Goal: Task Accomplishment & Management: Manage account settings

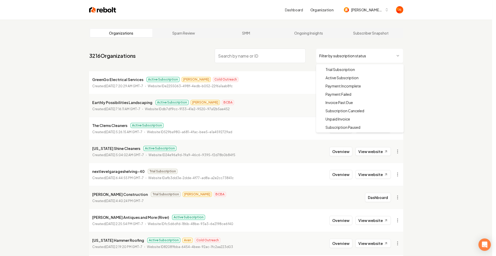
click at [321, 57] on html "Dashboard Organization Sickler Construction Organizations Spam Review SMM Ongoi…" at bounding box center [248, 128] width 496 height 256
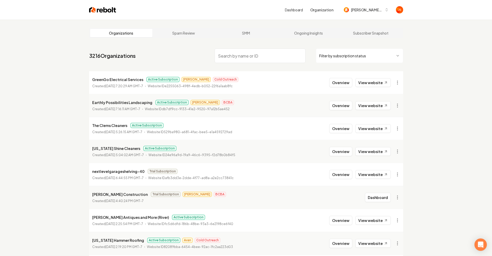
click at [324, 54] on html "Dashboard Organization Sickler Construction Organizations Spam Review SMM Ongoi…" at bounding box center [246, 128] width 492 height 256
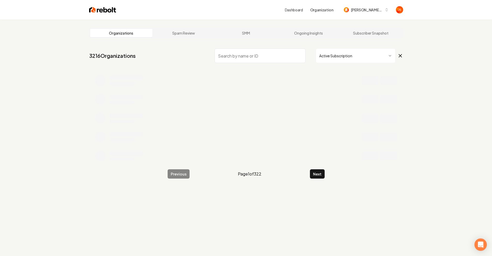
click at [272, 53] on input "search" at bounding box center [260, 56] width 91 height 14
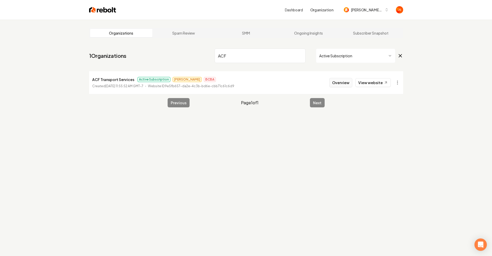
type input "ACF"
click at [348, 81] on button "Overview" at bounding box center [340, 82] width 23 height 9
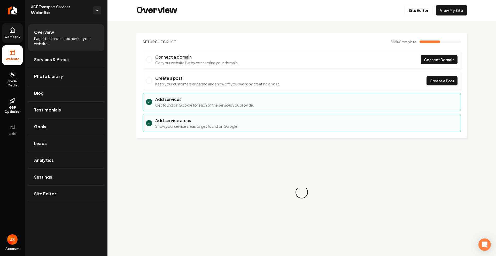
click at [12, 40] on link "Company" at bounding box center [12, 33] width 21 height 20
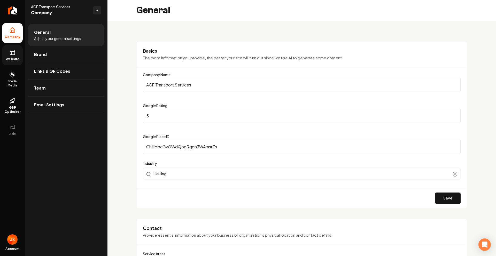
click at [14, 57] on span "Website" at bounding box center [13, 59] width 18 height 4
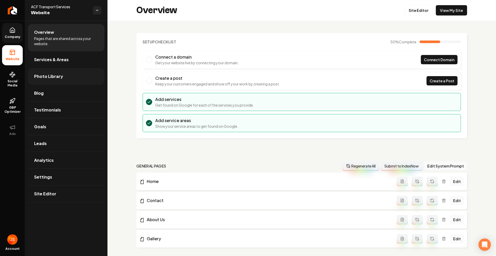
click at [46, 75] on span "Photo Library" at bounding box center [48, 76] width 29 height 6
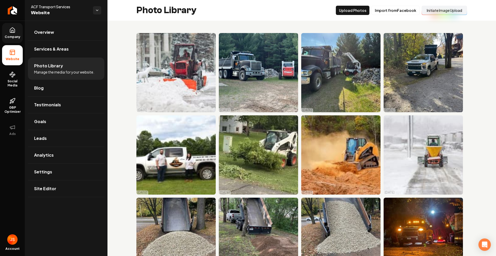
click at [430, 13] on button "Initiate Image Upload" at bounding box center [443, 10] width 45 height 9
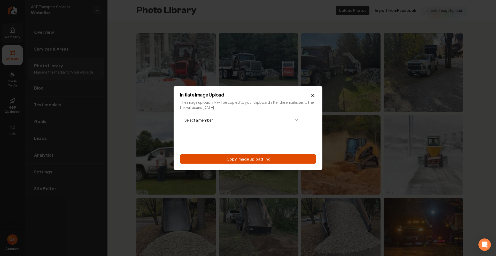
click at [274, 159] on button "Copy image upload link" at bounding box center [248, 158] width 136 height 9
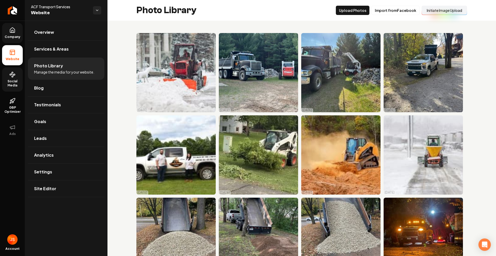
click at [13, 80] on span "Social Media" at bounding box center [12, 83] width 21 height 8
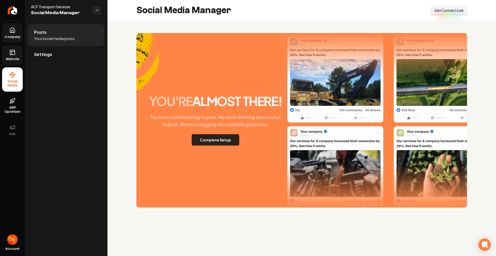
click at [224, 136] on button "Complete Setup" at bounding box center [216, 139] width 48 height 11
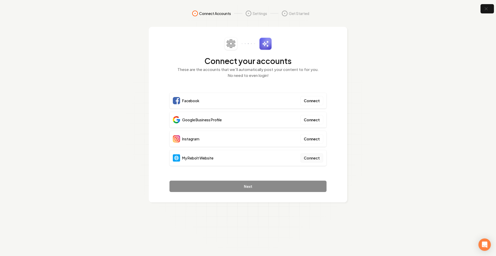
click at [316, 157] on button "Connect" at bounding box center [311, 157] width 23 height 9
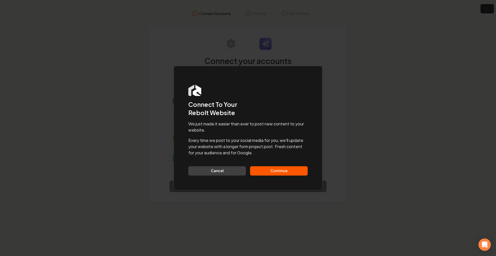
click at [286, 171] on button "Continue" at bounding box center [279, 170] width 58 height 9
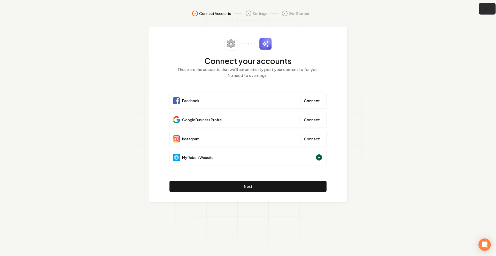
click at [486, 8] on icon "button" at bounding box center [486, 9] width 6 height 6
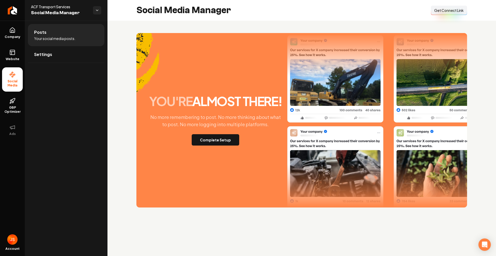
click at [455, 12] on span "Get Connect Link" at bounding box center [448, 10] width 29 height 5
click at [204, 143] on button "Complete Setup" at bounding box center [216, 139] width 48 height 11
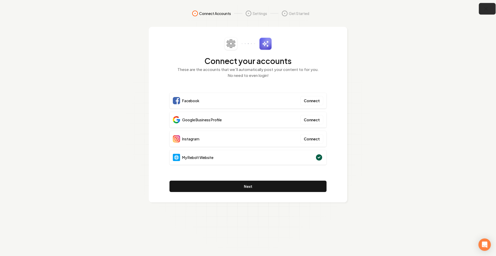
click at [483, 8] on icon "button" at bounding box center [486, 9] width 6 height 6
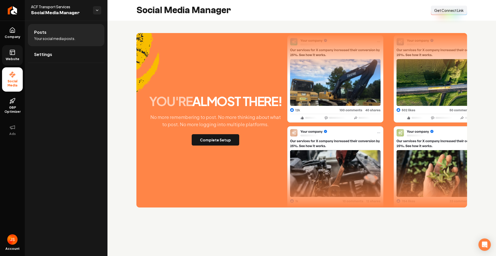
click at [11, 61] on link "Website" at bounding box center [12, 55] width 21 height 20
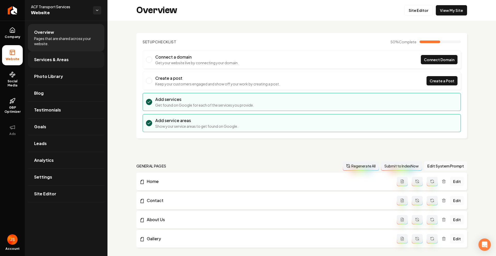
click at [58, 59] on span "Services & Areas" at bounding box center [51, 60] width 35 height 6
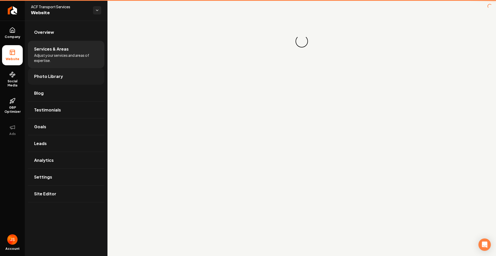
click at [53, 79] on span "Photo Library" at bounding box center [48, 76] width 29 height 6
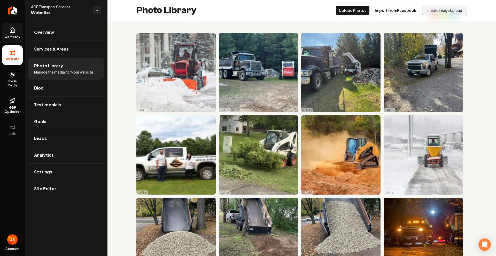
click at [6, 31] on link "Company" at bounding box center [12, 33] width 21 height 20
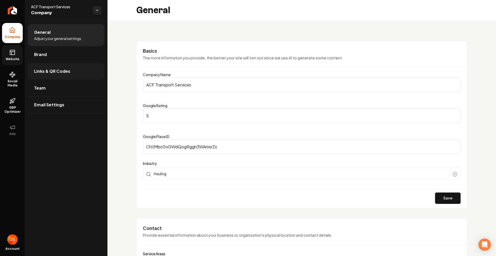
click at [48, 69] on span "Links & QR Codes" at bounding box center [52, 71] width 36 height 6
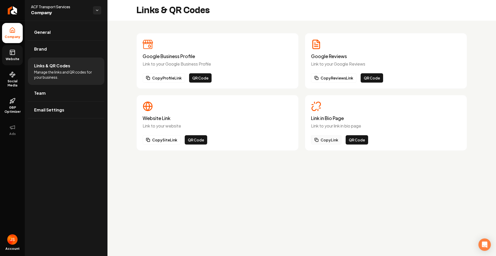
click at [328, 138] on button "Copy Link" at bounding box center [326, 139] width 30 height 9
click at [14, 49] on icon at bounding box center [12, 52] width 6 height 6
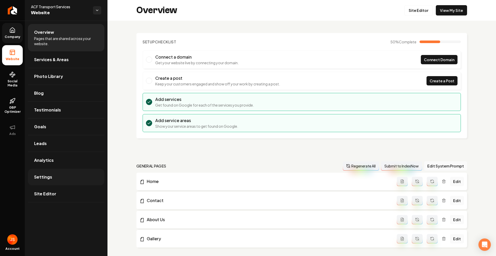
click at [54, 182] on link "Settings" at bounding box center [66, 177] width 76 height 17
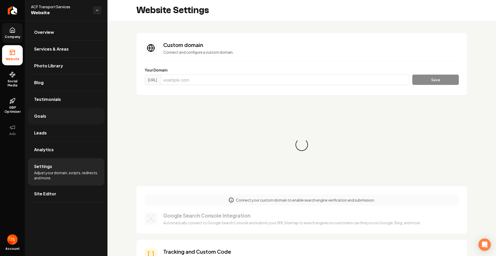
scroll to position [46, 0]
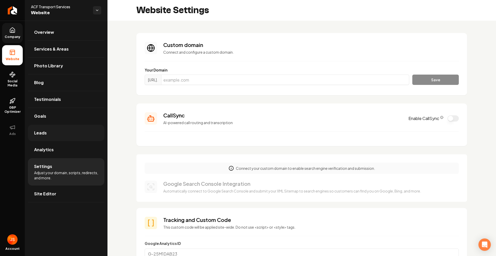
click at [46, 129] on link "Leads" at bounding box center [66, 133] width 76 height 17
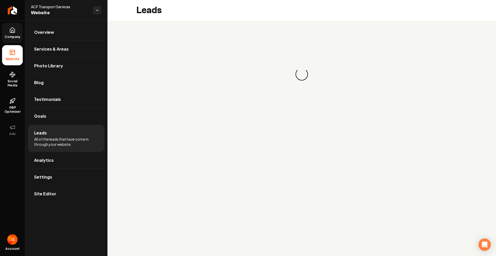
click at [17, 35] on span "Company" at bounding box center [13, 37] width 20 height 4
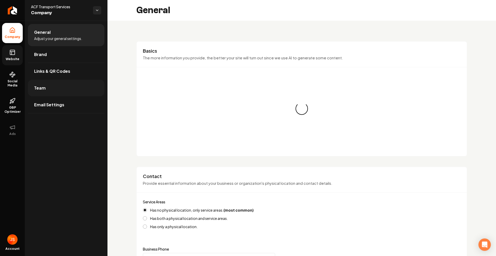
click at [54, 96] on link "Team" at bounding box center [66, 88] width 76 height 17
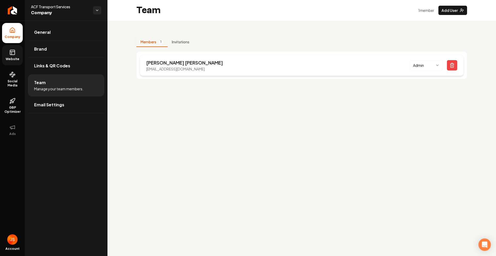
click at [176, 70] on p "acftransportservices@gmail.com" at bounding box center [184, 68] width 77 height 5
copy p "acftransportservices@gmail.com"
click at [18, 12] on link "Return to dashboard" at bounding box center [12, 10] width 25 height 21
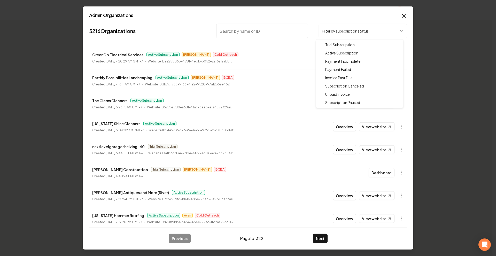
click at [338, 31] on body "Organization Sickler Construction 0 companies Add New Business No companies fou…" at bounding box center [246, 128] width 492 height 256
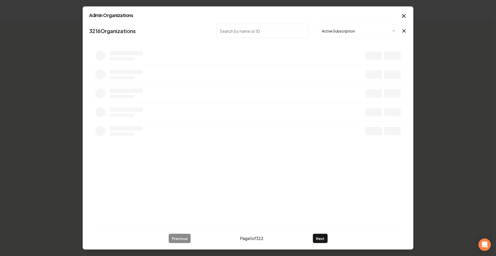
click at [274, 30] on input "search" at bounding box center [262, 31] width 92 height 14
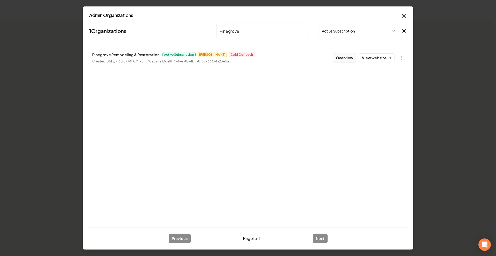
type input "Pinegrove"
click at [342, 57] on button "Overview" at bounding box center [344, 57] width 23 height 9
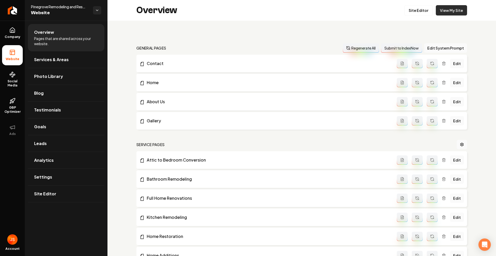
click at [436, 8] on link "View My Site" at bounding box center [451, 10] width 31 height 10
click at [420, 16] on div "Overview Site Editor View My Site" at bounding box center [301, 10] width 388 height 21
click at [418, 13] on link "Site Editor" at bounding box center [418, 10] width 28 height 10
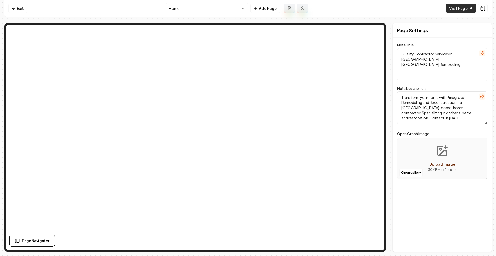
click at [461, 8] on link "Visit Page" at bounding box center [461, 8] width 30 height 9
click at [25, 8] on link "Exit" at bounding box center [17, 8] width 19 height 9
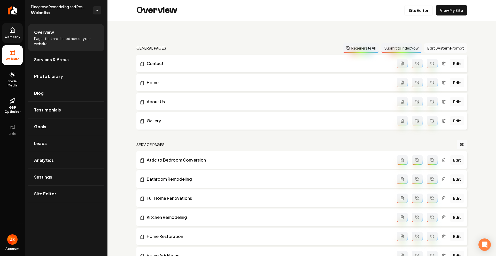
click at [11, 27] on icon at bounding box center [12, 30] width 6 height 6
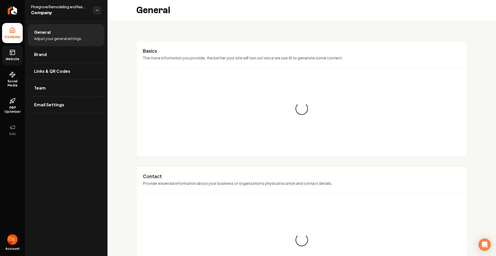
click at [11, 52] on icon at bounding box center [12, 52] width 6 height 6
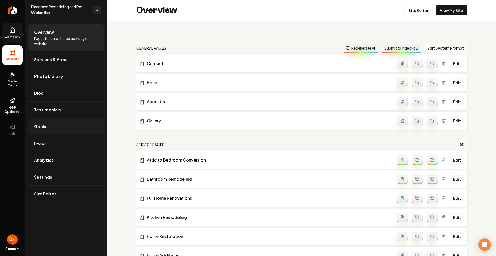
click at [46, 122] on link "Goals" at bounding box center [66, 127] width 76 height 17
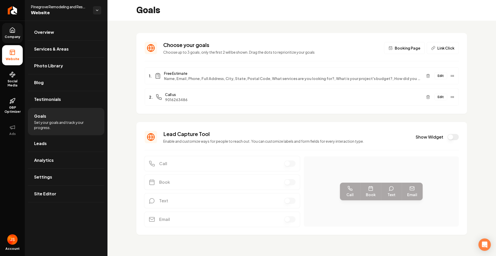
click at [436, 77] on button "Edit" at bounding box center [440, 76] width 13 height 7
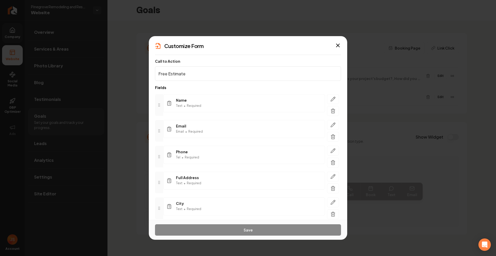
click at [240, 76] on input "Free Estimate" at bounding box center [248, 73] width 186 height 14
click at [230, 74] on input "Free Estimate" at bounding box center [248, 73] width 186 height 14
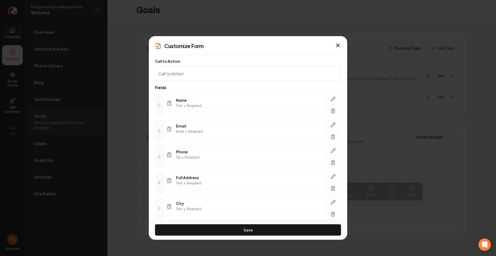
paste input "Paid Estimates"
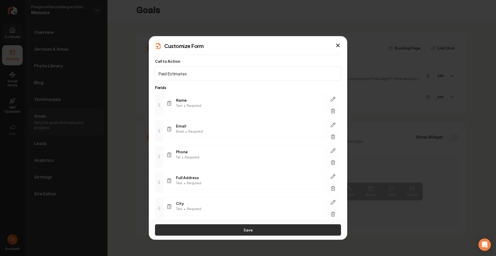
type input "Paid Estimates"
click at [251, 231] on button "Save" at bounding box center [248, 229] width 186 height 11
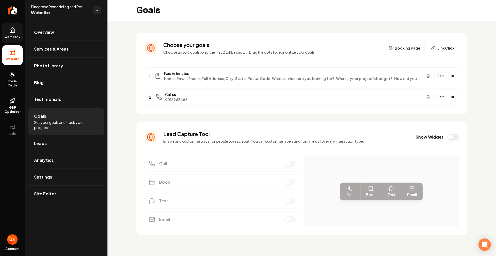
click at [15, 41] on link "Company" at bounding box center [12, 33] width 21 height 20
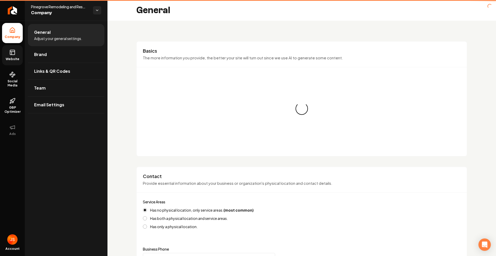
type input "(901) 626-3486"
type input "isaac@pinegroveremodeling.com"
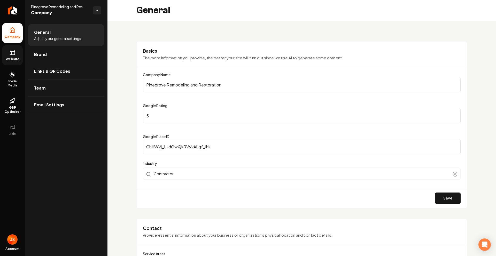
click at [20, 51] on link "Website" at bounding box center [12, 55] width 21 height 20
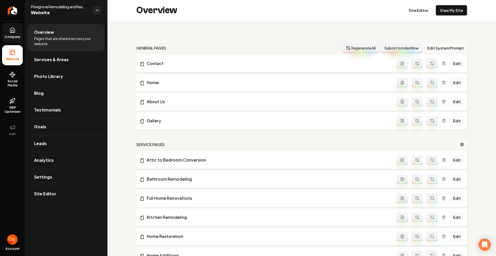
click at [432, 48] on button "Edit System Prompt" at bounding box center [445, 47] width 43 height 9
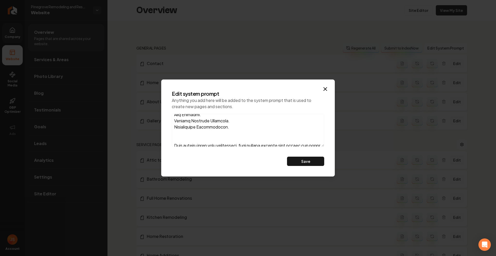
scroll to position [128, 0]
drag, startPoint x: 204, startPoint y: 127, endPoint x: 170, endPoint y: 126, distance: 34.1
click at [170, 126] on div "Edit system prompt Anything you add here will be added to the system prompt tha…" at bounding box center [248, 128] width 161 height 84
paste textarea "Estimates start at $350."
click at [202, 127] on textarea at bounding box center [248, 130] width 152 height 33
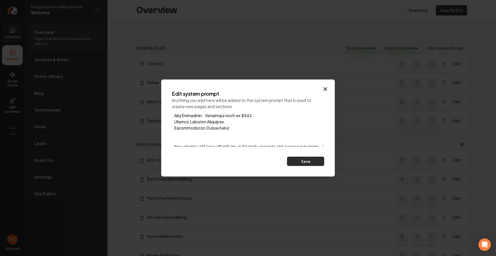
type textarea "Hello Memphis, We are a local Christian family-owned remodeling and restoration…"
click at [300, 160] on button "Save" at bounding box center [305, 161] width 37 height 9
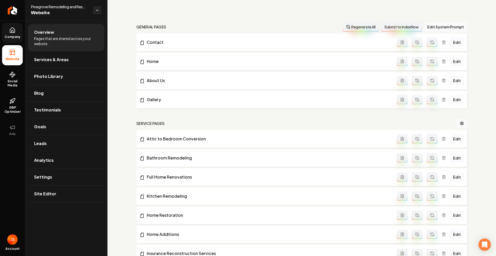
scroll to position [0, 0]
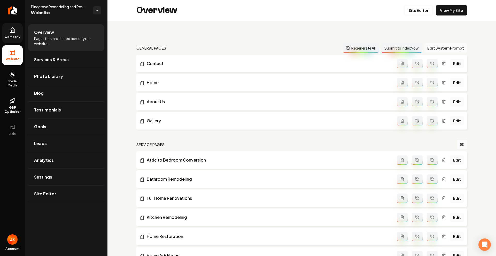
click at [453, 84] on link "Edit" at bounding box center [457, 82] width 14 height 9
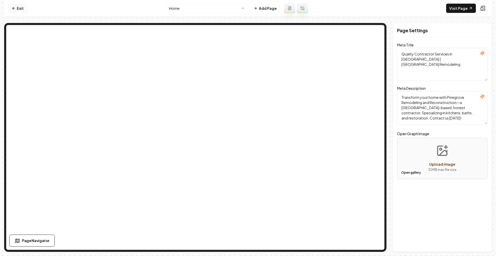
click at [15, 10] on link "Exit" at bounding box center [17, 8] width 19 height 9
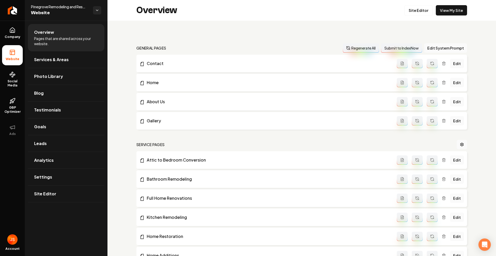
click at [366, 49] on button "Regenerate All" at bounding box center [361, 47] width 36 height 9
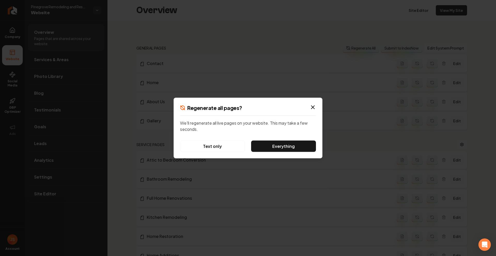
click at [297, 140] on div "Regenerate all pages? We'll regenerate all live pages on your website. This may…" at bounding box center [247, 128] width 149 height 61
drag, startPoint x: 297, startPoint y: 140, endPoint x: 239, endPoint y: 125, distance: 60.2
click at [240, 125] on div "Regenerate all pages? We'll regenerate all live pages on your website. This may…" at bounding box center [247, 128] width 149 height 61
click at [230, 135] on div "Regenerate all pages? We'll regenerate all live pages on your website. This may…" at bounding box center [247, 128] width 149 height 61
click at [212, 147] on button "Text only" at bounding box center [212, 146] width 65 height 11
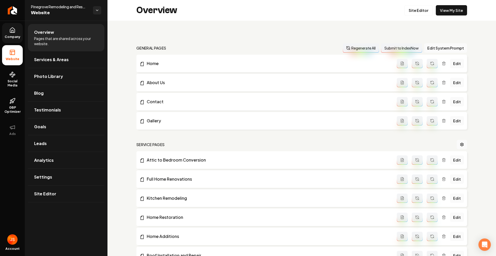
click at [13, 32] on icon at bounding box center [12, 30] width 5 height 5
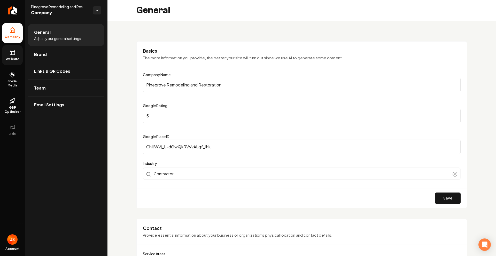
click at [10, 53] on icon at bounding box center [12, 52] width 6 height 6
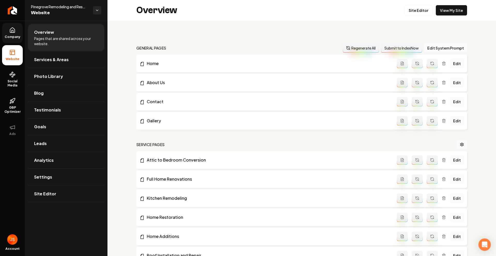
click at [417, 18] on div "Overview Site Editor View My Site" at bounding box center [301, 10] width 388 height 21
click at [418, 16] on div "Overview Site Editor View My Site" at bounding box center [301, 10] width 388 height 21
click at [420, 13] on link "Site Editor" at bounding box center [418, 10] width 28 height 10
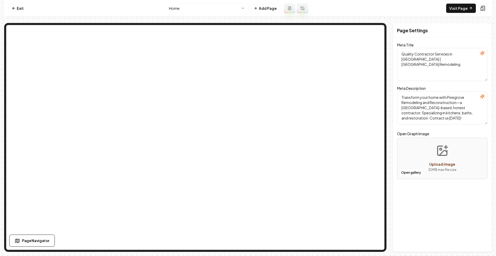
type textarea "Home Remodeling & Restoration | Pinegrove Remodeling"
type textarea "Transform your home with Pinegrove Remodeling and Restoration. Offering expert …"
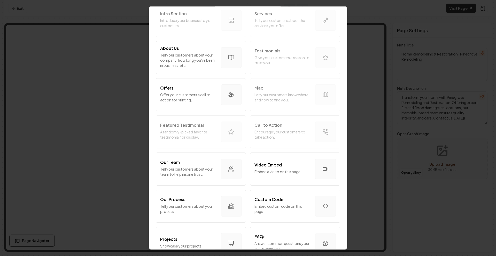
scroll to position [40, 0]
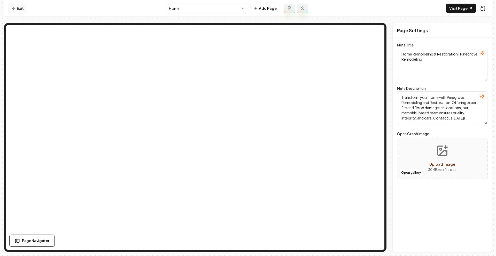
click at [18, 8] on link "Exit" at bounding box center [17, 8] width 19 height 9
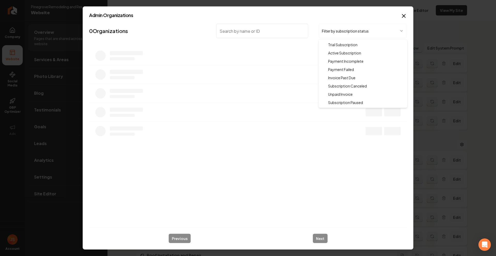
click at [337, 30] on body "Company Website Social Media GBP Optimizer Ads Account Pinegrove Remodeling and…" at bounding box center [248, 128] width 496 height 256
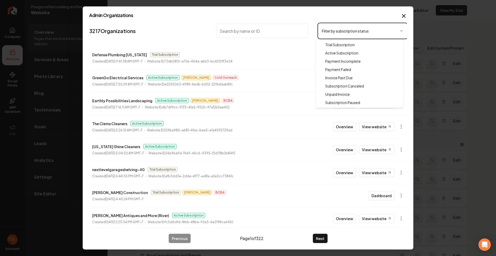
click at [279, 30] on body "Company Website Social Media GBP Optimizer Ads Account Pinegrove Remodeling and…" at bounding box center [248, 128] width 496 height 256
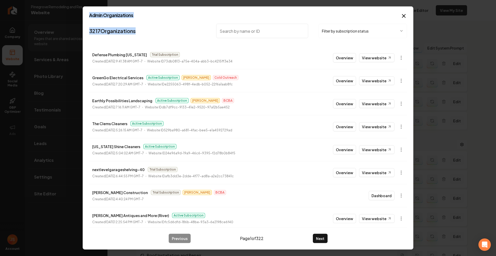
click at [278, 31] on input "search" at bounding box center [262, 31] width 92 height 14
click at [267, 29] on input "search" at bounding box center [262, 31] width 92 height 14
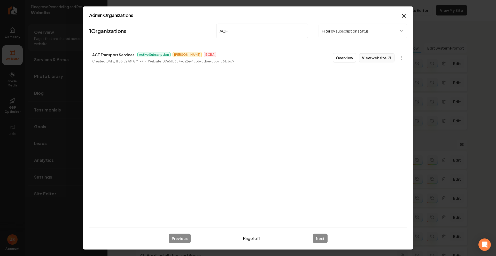
type input "ACF"
click at [371, 58] on link "View website" at bounding box center [376, 57] width 35 height 9
click at [404, 15] on icon "button" at bounding box center [403, 16] width 6 height 6
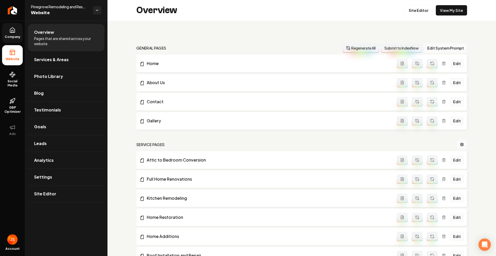
click at [10, 33] on icon at bounding box center [12, 30] width 5 height 5
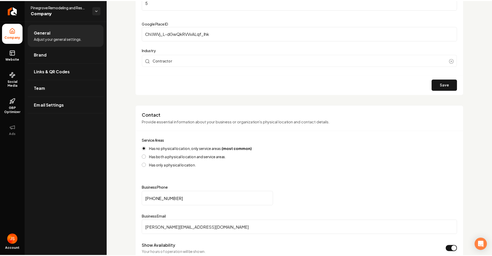
scroll to position [114, 0]
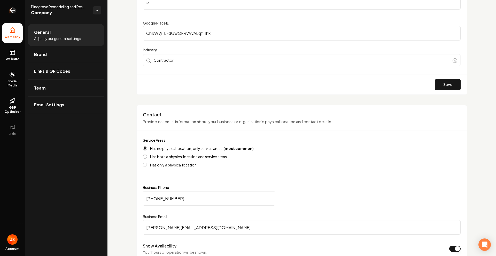
click at [11, 13] on icon "Return to dashboard" at bounding box center [12, 10] width 8 height 8
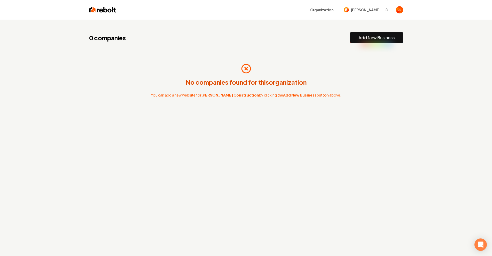
click at [280, 78] on p "No companies found for this organization" at bounding box center [246, 82] width 121 height 8
click at [251, 44] on div "0 companies Add New Business No companies found for this organization You can a…" at bounding box center [246, 81] width 330 height 123
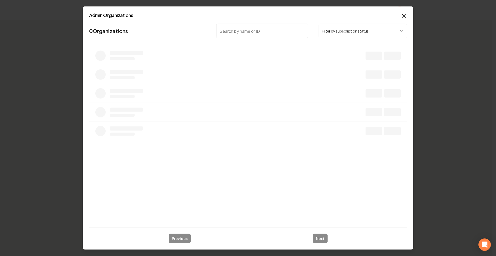
click at [348, 34] on body "Organization Sickler Construction 0 companies Add New Business No companies fou…" at bounding box center [246, 128] width 492 height 256
click at [290, 68] on li at bounding box center [248, 74] width 318 height 19
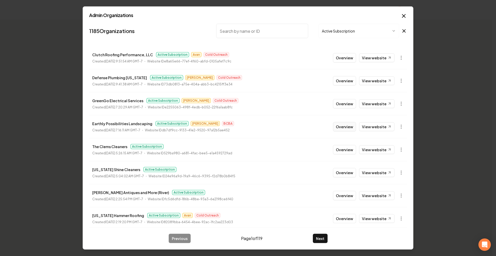
click at [334, 126] on button "Overview" at bounding box center [344, 126] width 23 height 9
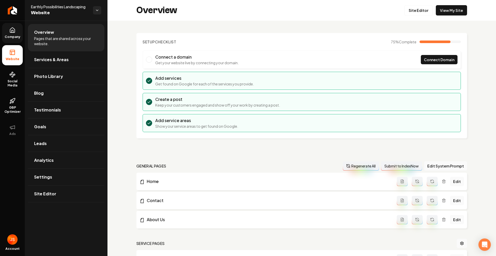
click at [14, 38] on span "Company" at bounding box center [13, 37] width 20 height 4
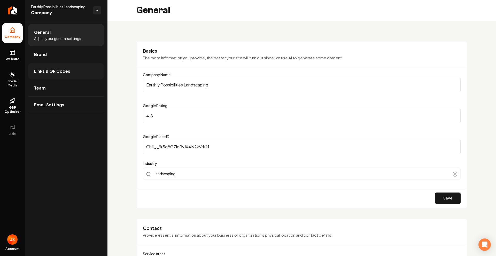
click at [42, 76] on link "Links & QR Codes" at bounding box center [66, 71] width 76 height 17
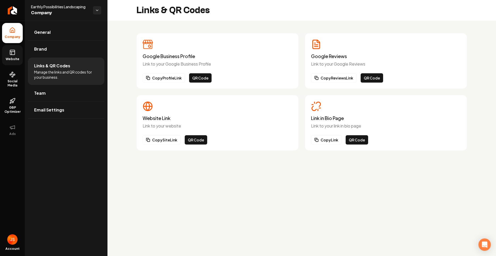
click at [10, 55] on rect at bounding box center [12, 52] width 5 height 5
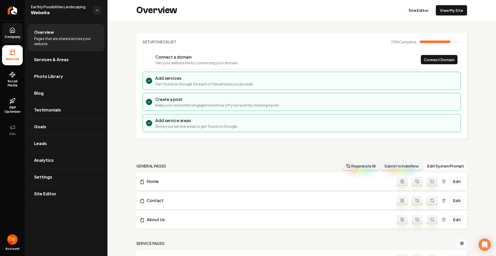
click at [10, 38] on span "Company" at bounding box center [13, 37] width 20 height 4
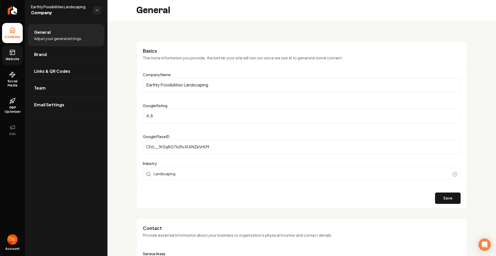
click at [10, 48] on link "Website" at bounding box center [12, 55] width 21 height 20
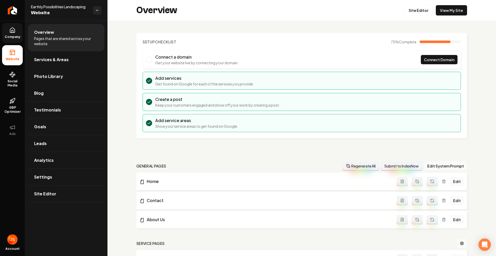
click at [58, 75] on span "Photo Library" at bounding box center [48, 76] width 29 height 6
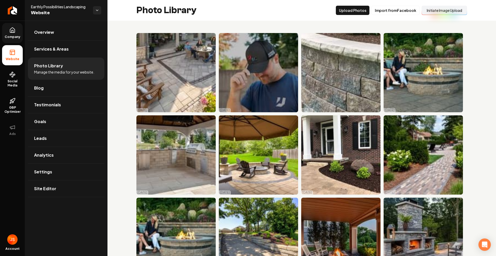
click at [441, 12] on button "Initiate Image Upload" at bounding box center [443, 10] width 45 height 9
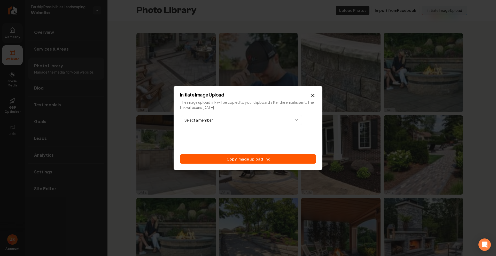
drag, startPoint x: 219, startPoint y: 162, endPoint x: 156, endPoint y: 64, distance: 116.9
click at [219, 162] on button "Copy image upload link" at bounding box center [248, 158] width 136 height 9
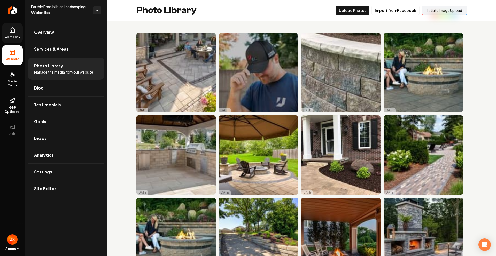
click at [451, 8] on button "Initiate Image Upload" at bounding box center [443, 10] width 45 height 9
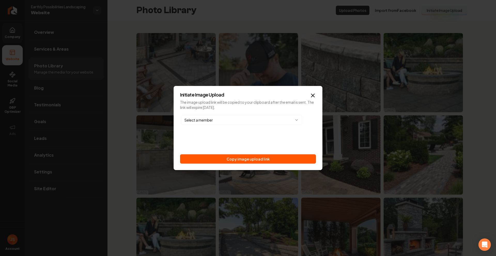
click at [236, 164] on div "Initiate Image Upload The image upload link will be copied to your clipboard af…" at bounding box center [247, 128] width 149 height 84
click at [235, 161] on button "Copy image upload link" at bounding box center [248, 158] width 136 height 9
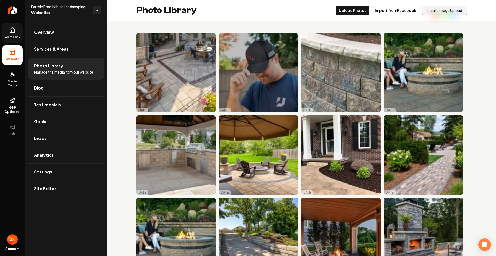
click at [441, 5] on div "Photo Library Upload Photos Import from Facebook Initiate Image Upload" at bounding box center [301, 10] width 388 height 21
click at [434, 9] on button "Initiate Image Upload" at bounding box center [443, 10] width 45 height 9
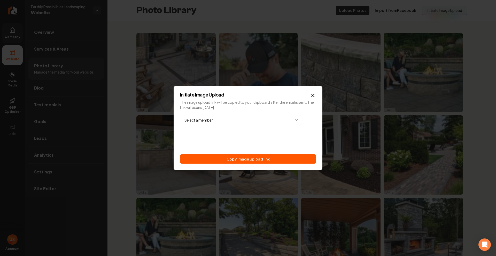
click at [224, 161] on button "Copy image upload link" at bounding box center [248, 158] width 136 height 9
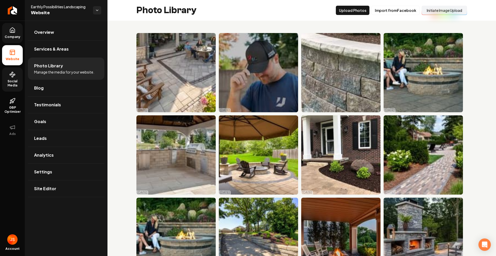
click at [16, 72] on link "Social Media" at bounding box center [12, 79] width 21 height 24
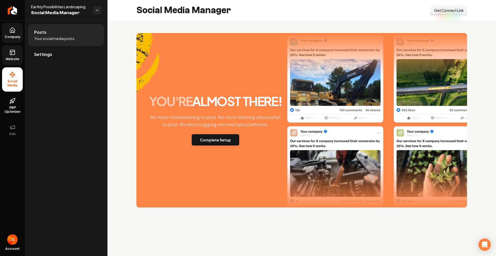
click at [446, 14] on button "Connect Link Get Connect Link" at bounding box center [449, 10] width 36 height 9
click at [205, 138] on button "Complete Setup" at bounding box center [216, 139] width 48 height 11
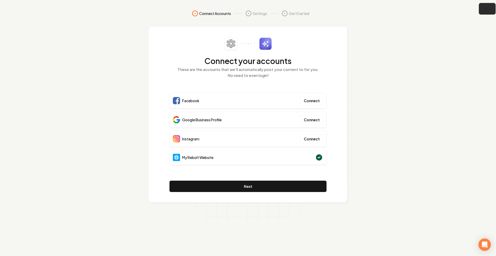
click at [492, 5] on button "button" at bounding box center [487, 9] width 17 height 12
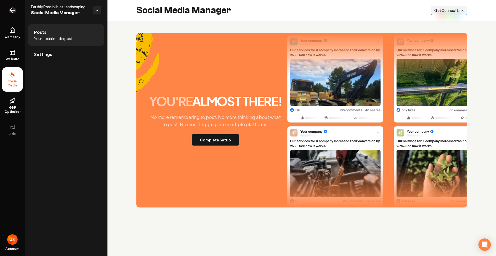
click at [11, 14] on link "Return to dashboard" at bounding box center [12, 10] width 25 height 21
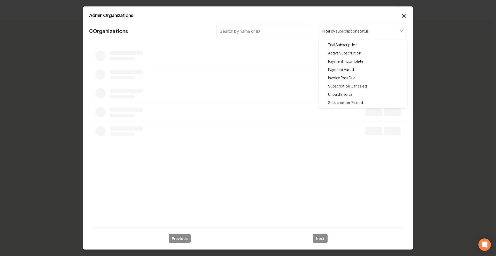
click at [348, 28] on body "Organization Sickler Construction 0 companies Add New Business No companies fou…" at bounding box center [246, 128] width 492 height 256
click at [264, 32] on body "Organization Sickler Construction 0 companies Add New Business No companies fou…" at bounding box center [246, 128] width 492 height 256
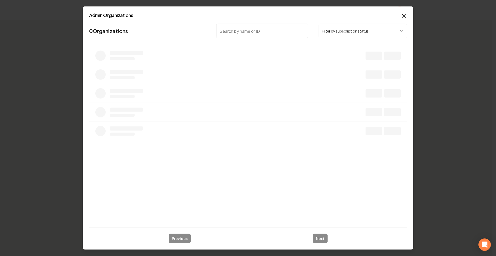
click at [258, 32] on input "search" at bounding box center [262, 31] width 92 height 14
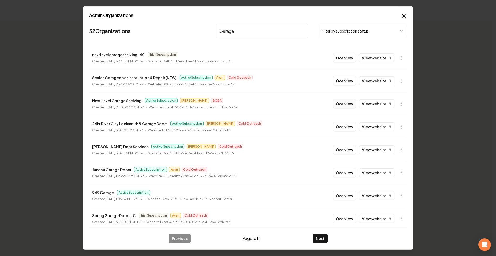
type input "Garage"
click at [348, 102] on button "Overview" at bounding box center [344, 103] width 23 height 9
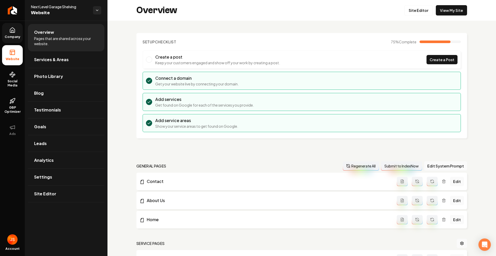
click at [15, 34] on link "Company" at bounding box center [12, 33] width 21 height 20
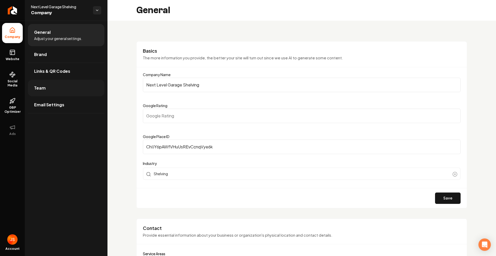
click at [58, 89] on link "Team" at bounding box center [66, 88] width 76 height 17
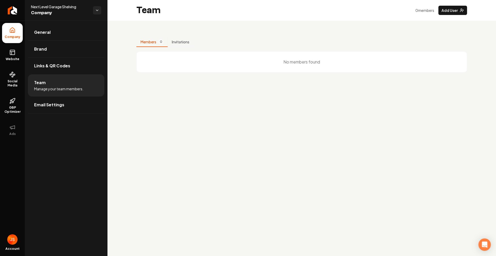
click at [185, 55] on div "No members found" at bounding box center [302, 62] width 324 height 14
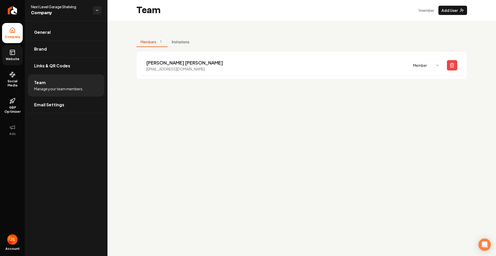
click at [13, 51] on icon at bounding box center [12, 52] width 6 height 6
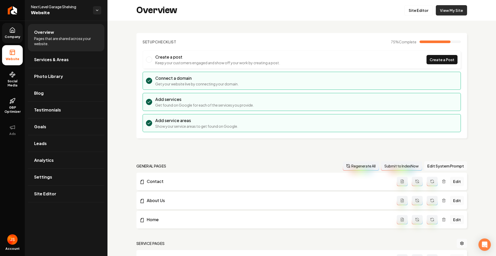
click at [449, 13] on link "View My Site" at bounding box center [451, 10] width 31 height 10
click at [413, 9] on link "Site Editor" at bounding box center [418, 10] width 28 height 10
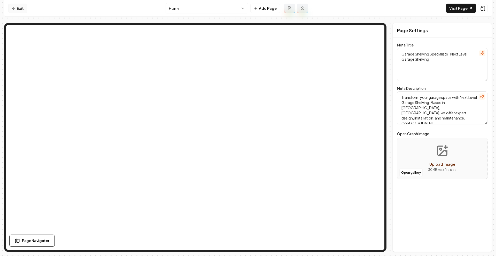
click at [21, 11] on link "Exit" at bounding box center [17, 8] width 19 height 9
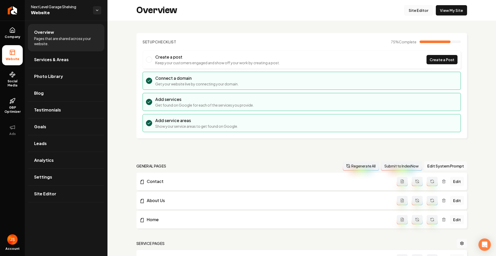
click at [407, 12] on link "Site Editor" at bounding box center [418, 10] width 28 height 10
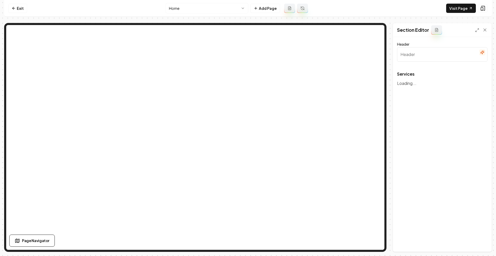
type input "Professional Garage Shelving Solutions"
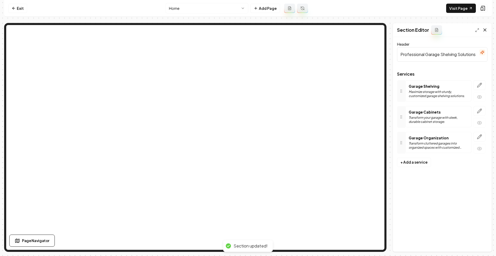
click at [484, 29] on icon at bounding box center [484, 30] width 3 height 3
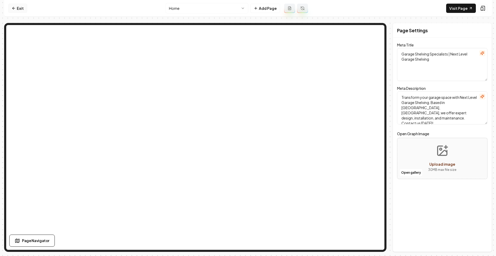
click at [11, 9] on link "Exit" at bounding box center [17, 8] width 19 height 9
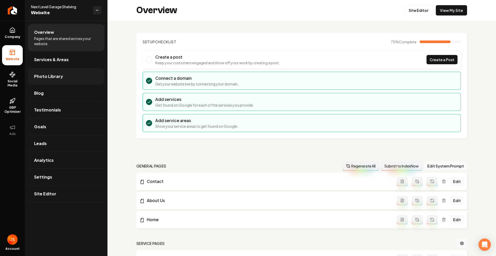
click at [49, 71] on link "Photo Library" at bounding box center [66, 76] width 76 height 17
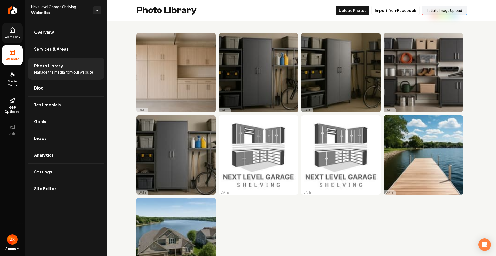
click at [20, 36] on span "Company" at bounding box center [13, 37] width 20 height 4
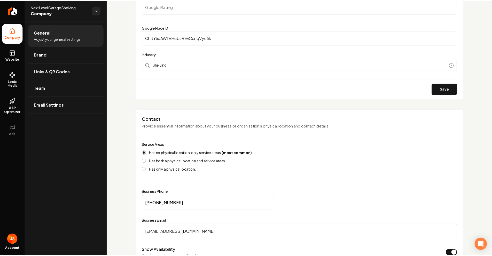
scroll to position [259, 0]
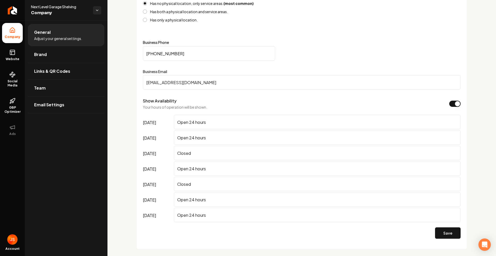
click at [179, 87] on input "nextlevelgarageshelving@gmail.com" at bounding box center [302, 82] width 318 height 14
click at [19, 12] on link "Return to dashboard" at bounding box center [12, 10] width 25 height 21
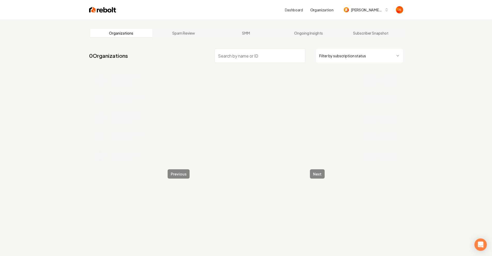
click at [358, 57] on html "Dashboard Organization [PERSON_NAME] Construction Organizations Spam Review SMM…" at bounding box center [246, 128] width 492 height 256
click at [269, 51] on input "search" at bounding box center [260, 56] width 91 height 14
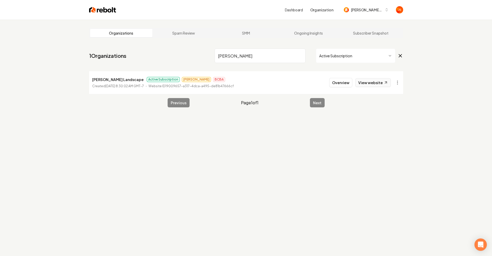
type input "Tommie"
click at [375, 82] on link "View website" at bounding box center [372, 82] width 35 height 9
click at [288, 52] on input "Tommie" at bounding box center [260, 56] width 91 height 14
click at [294, 54] on input "Tommie" at bounding box center [260, 56] width 91 height 14
click at [300, 55] on input "Tommie" at bounding box center [260, 56] width 91 height 14
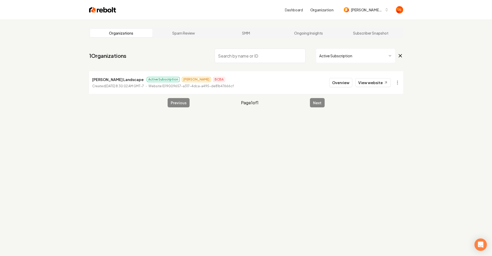
click at [328, 55] on html "Dashboard Organization Sickler Construction Organizations Spam Review SMM Ongoi…" at bounding box center [246, 128] width 492 height 256
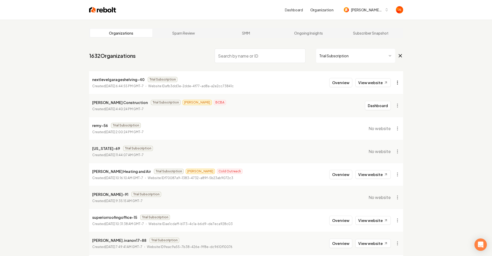
click at [394, 80] on html "Dashboard Organization Sickler Construction Organizations Spam Review SMM Ongoi…" at bounding box center [246, 128] width 492 height 256
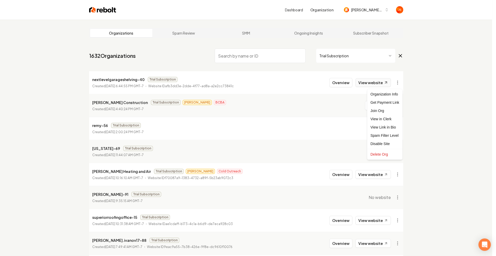
click at [377, 83] on html "Dashboard Organization Sickler Construction Organizations Spam Review SMM Ongoi…" at bounding box center [248, 128] width 496 height 256
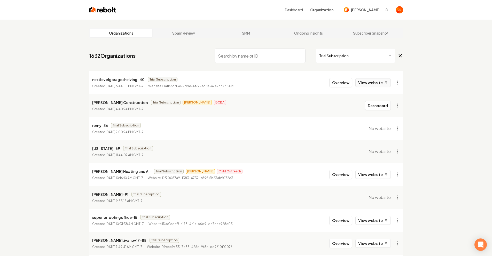
click at [377, 83] on link "View website" at bounding box center [372, 82] width 35 height 9
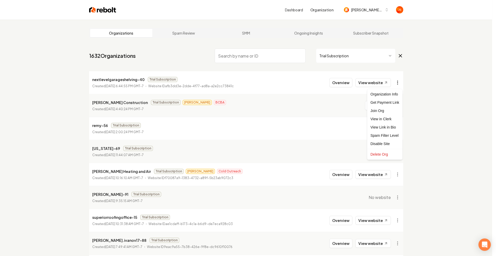
click at [396, 81] on html "Dashboard Organization Sickler Construction Organizations Spam Review SMM Ongoi…" at bounding box center [248, 128] width 496 height 256
click at [379, 154] on div "Delete Org" at bounding box center [384, 154] width 33 height 8
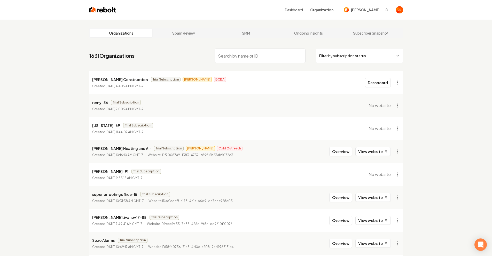
click at [338, 55] on html "Dashboard Organization [PERSON_NAME] Construction Organizations Spam Review SMM…" at bounding box center [246, 128] width 492 height 256
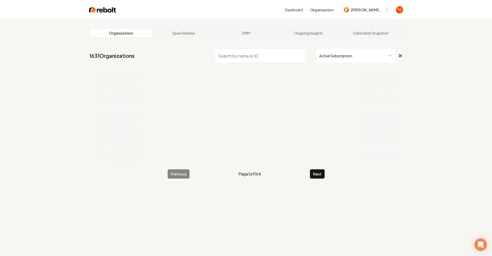
click at [269, 58] on input "search" at bounding box center [260, 56] width 91 height 14
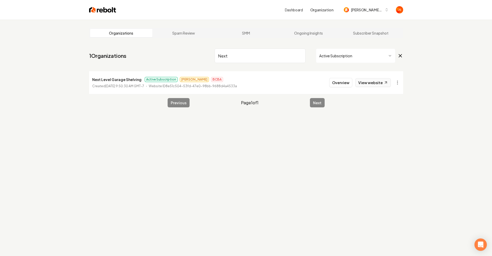
type input "Next"
click at [370, 80] on link "View website" at bounding box center [372, 82] width 35 height 9
